Goal: Transaction & Acquisition: Subscribe to service/newsletter

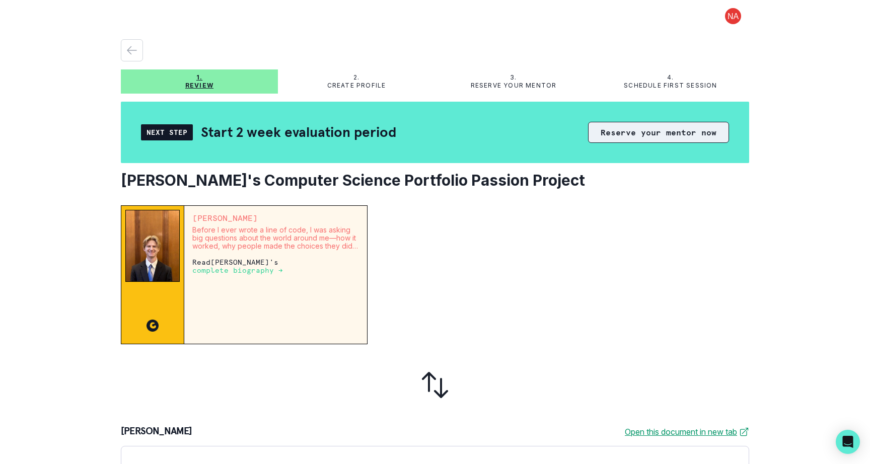
click at [669, 131] on button "Reserve your mentor now" at bounding box center [658, 132] width 141 height 21
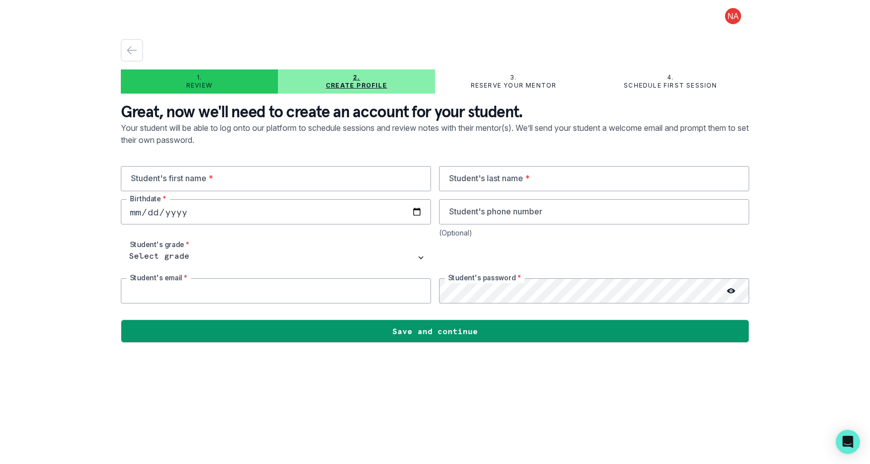
type input "[EMAIL_ADDRESS][DOMAIN_NAME]"
click at [236, 176] on input "text" at bounding box center [276, 178] width 310 height 25
click at [340, 243] on div "Student's first name * Student's last name * Birthdate * Student's phone number…" at bounding box center [435, 234] width 628 height 137
click at [283, 182] on input "text" at bounding box center [276, 178] width 310 height 25
type input "[PERSON_NAME]"
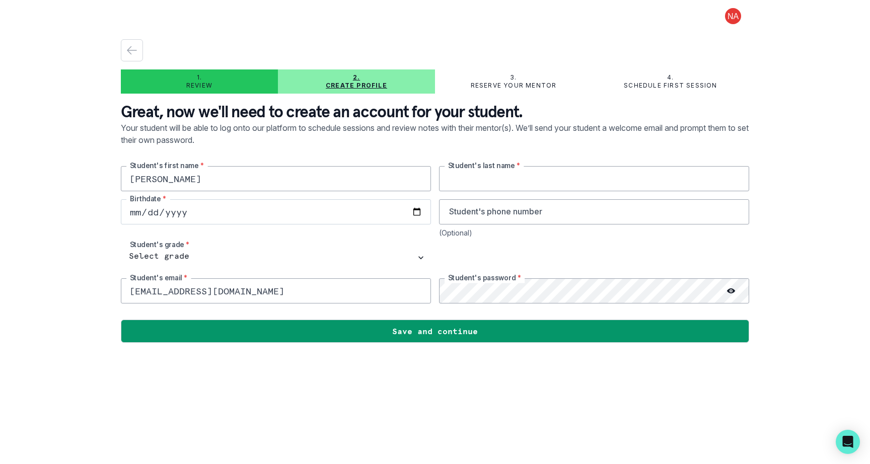
type input "Annayyagari"
type input "3412275583"
click at [271, 208] on input "date" at bounding box center [276, 211] width 310 height 25
click at [419, 212] on input "date" at bounding box center [276, 211] width 310 height 25
type input "[DATE]"
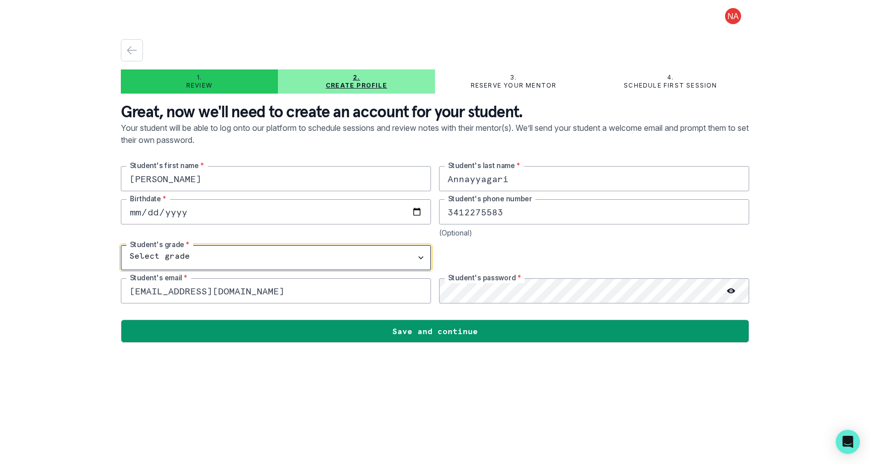
click at [297, 246] on select "Select grade 1st Grade 2nd Grade 3rd Grade 4th Grade 5th Grade 6th Grade 7th Gr…" at bounding box center [276, 257] width 310 height 25
click at [214, 259] on select "Select grade 1st Grade 2nd Grade 3rd Grade 4th Grade 5th Grade 6th Grade 7th Gr…" at bounding box center [276, 257] width 310 height 25
select select "11th Grade"
click at [121, 245] on select "Select grade 1st Grade 2nd Grade 3rd Grade 4th Grade 5th Grade 6th Grade 7th Gr…" at bounding box center [276, 257] width 310 height 25
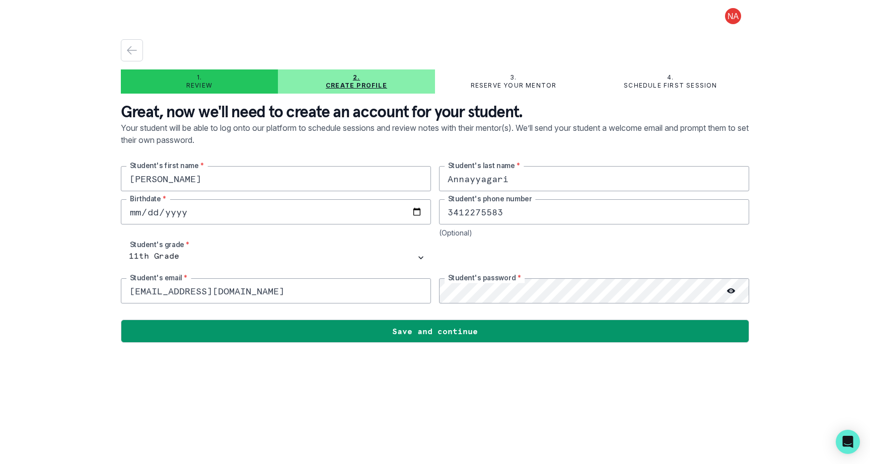
click at [297, 294] on input "[EMAIL_ADDRESS][DOMAIN_NAME]" at bounding box center [276, 290] width 310 height 25
type input "[PERSON_NAME][EMAIL_ADDRESS][DOMAIN_NAME]"
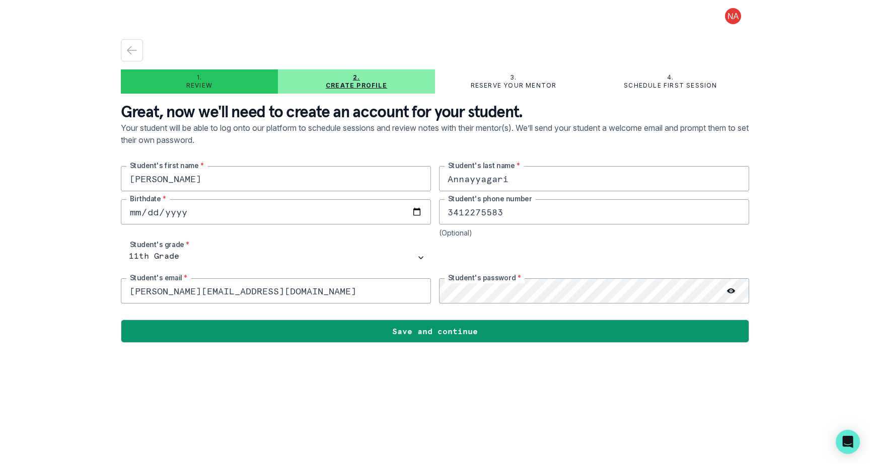
click at [733, 292] on icon at bounding box center [731, 290] width 8 height 5
click at [559, 234] on div "(Optional)" at bounding box center [594, 233] width 310 height 9
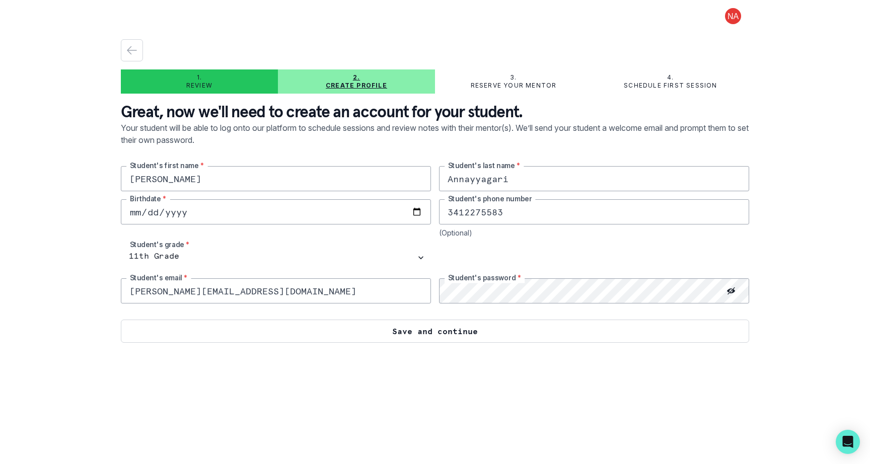
click at [433, 335] on button "Save and continue" at bounding box center [435, 331] width 628 height 23
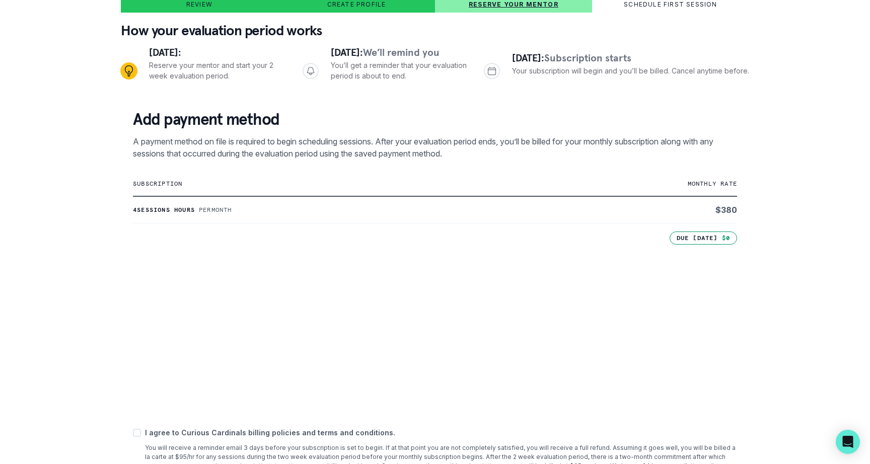
scroll to position [160, 0]
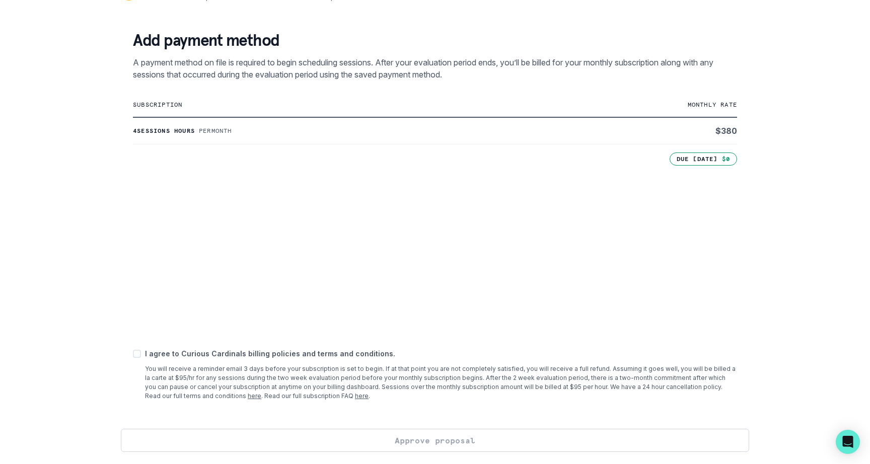
click at [140, 355] on span at bounding box center [137, 354] width 8 height 8
click at [133, 354] on input "checkbox" at bounding box center [132, 354] width 1 height 1
checkbox input "true"
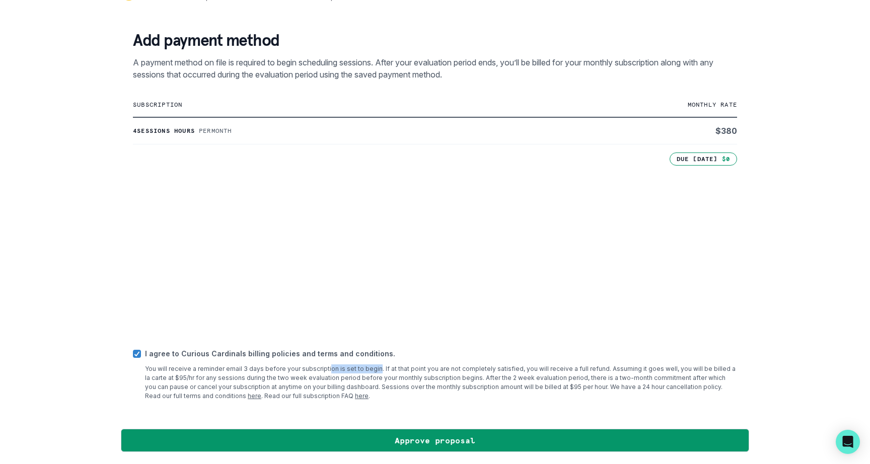
drag, startPoint x: 373, startPoint y: 368, endPoint x: 324, endPoint y: 369, distance: 48.8
click at [324, 369] on p "You will receive a reminder email 3 days before your subscription is set to beg…" at bounding box center [441, 383] width 592 height 36
drag, startPoint x: 172, startPoint y: 379, endPoint x: 153, endPoint y: 376, distance: 19.3
click at [153, 376] on p "You will receive a reminder email 3 days before your subscription is set to beg…" at bounding box center [441, 383] width 592 height 36
drag, startPoint x: 516, startPoint y: 383, endPoint x: 496, endPoint y: 383, distance: 19.6
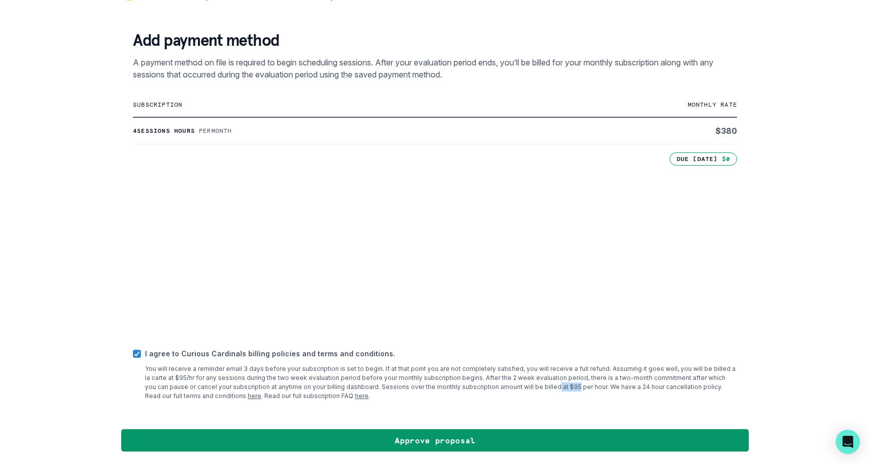
click at [496, 383] on p "You will receive a reminder email 3 days before your subscription is set to beg…" at bounding box center [441, 383] width 592 height 36
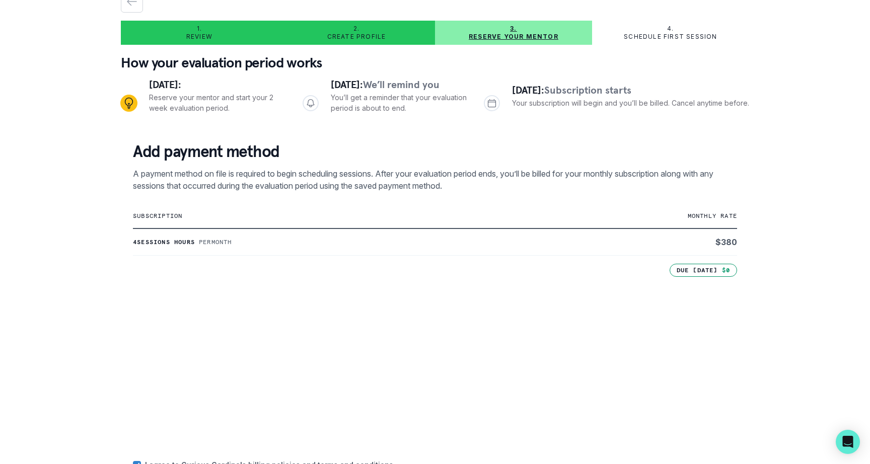
scroll to position [0, 0]
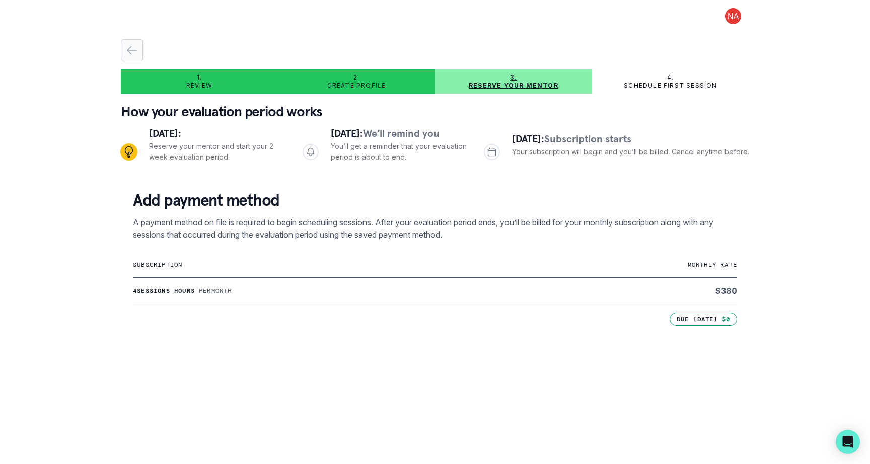
click at [135, 49] on icon "button" at bounding box center [132, 50] width 12 height 12
